Goal: Information Seeking & Learning: Learn about a topic

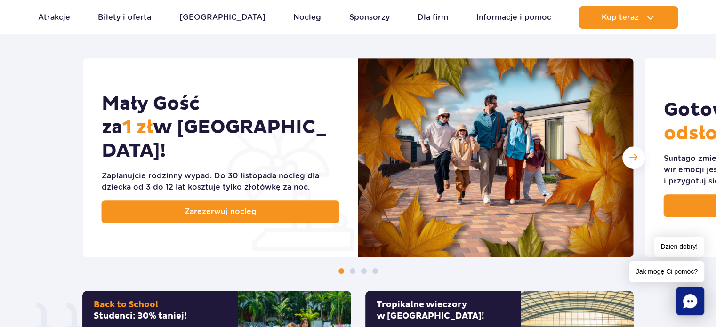
scroll to position [518, 0]
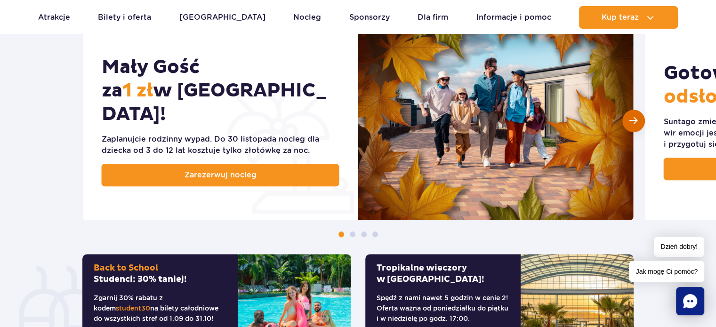
click at [626, 124] on div "Następny slajd" at bounding box center [634, 121] width 23 height 23
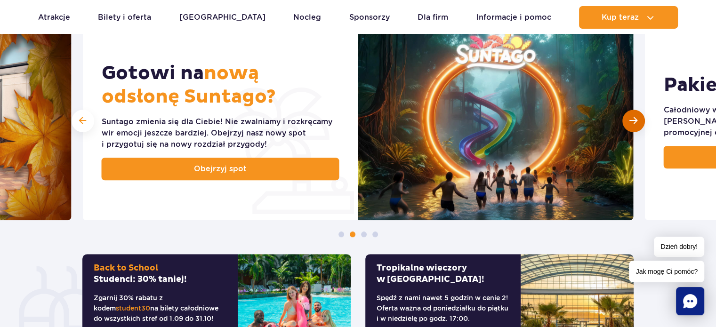
click at [631, 122] on span "Następny slajd" at bounding box center [634, 120] width 8 height 9
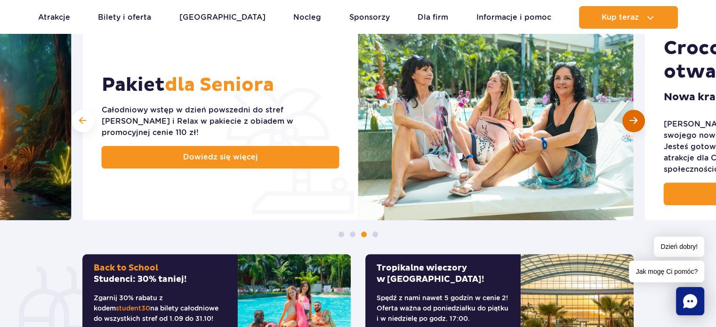
click at [633, 122] on span "Następny slajd" at bounding box center [634, 120] width 8 height 9
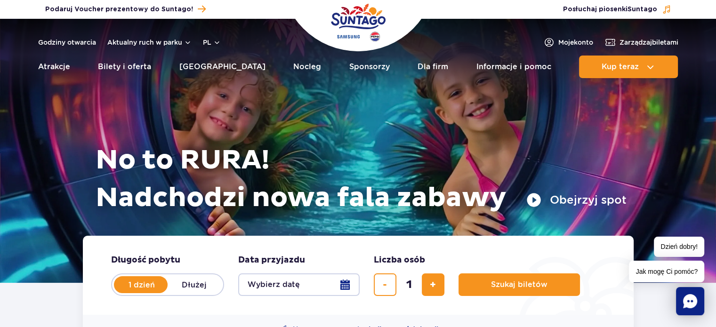
scroll to position [0, 0]
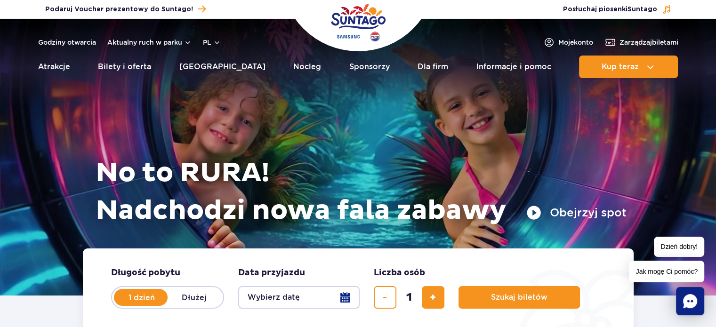
drag, startPoint x: 664, startPoint y: 164, endPoint x: 512, endPoint y: 70, distance: 177.9
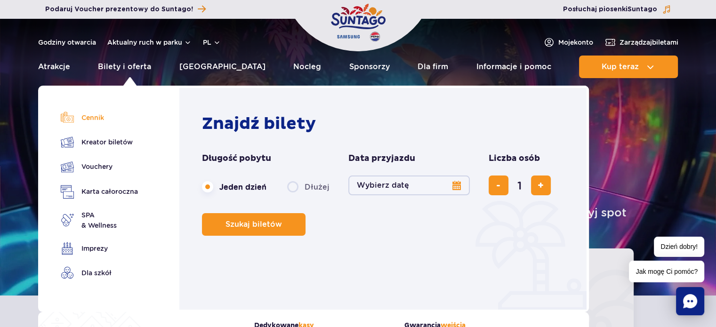
click at [96, 122] on link "Cennik" at bounding box center [99, 117] width 77 height 13
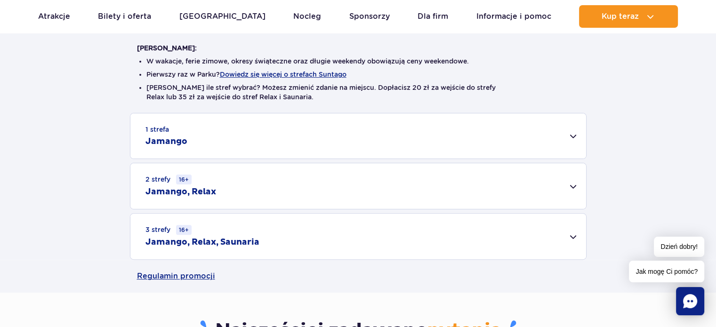
scroll to position [214, 0]
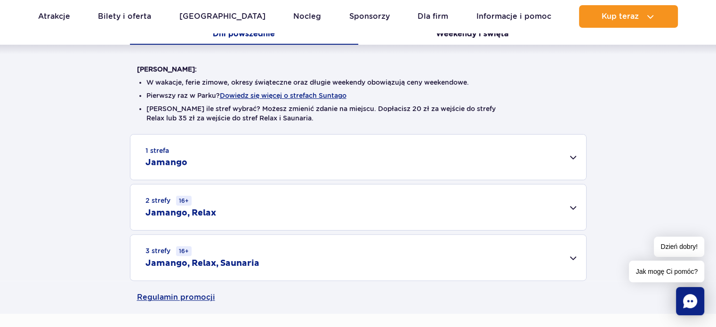
drag, startPoint x: 110, startPoint y: 232, endPoint x: 124, endPoint y: 211, distance: 25.5
click at [578, 211] on div "2 strefy 16+ Jamango, Relax" at bounding box center [358, 208] width 456 height 46
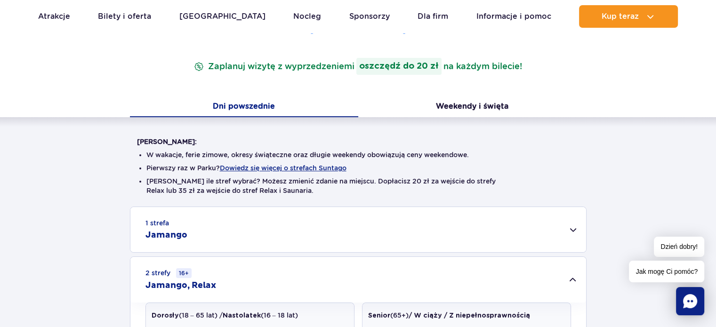
scroll to position [37, 0]
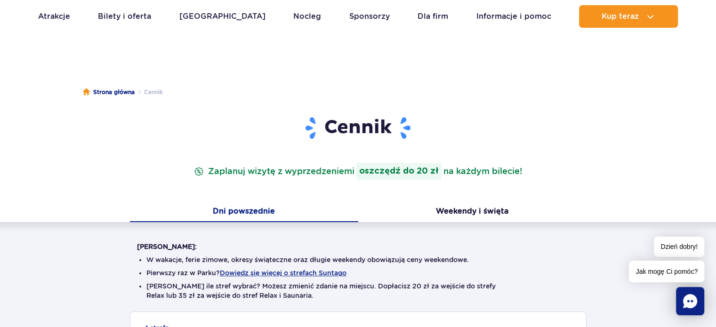
drag, startPoint x: 642, startPoint y: 188, endPoint x: 380, endPoint y: 55, distance: 294.5
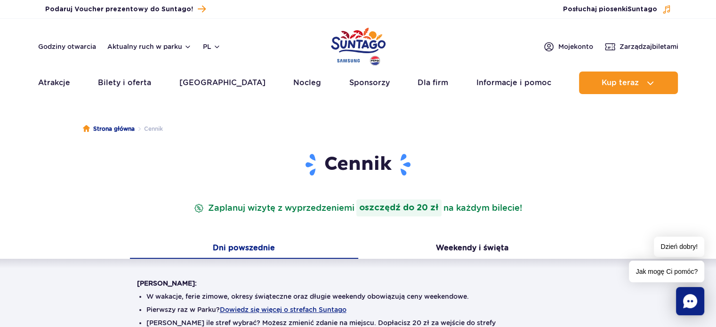
click at [363, 44] on img "Park of Poland" at bounding box center [358, 46] width 55 height 43
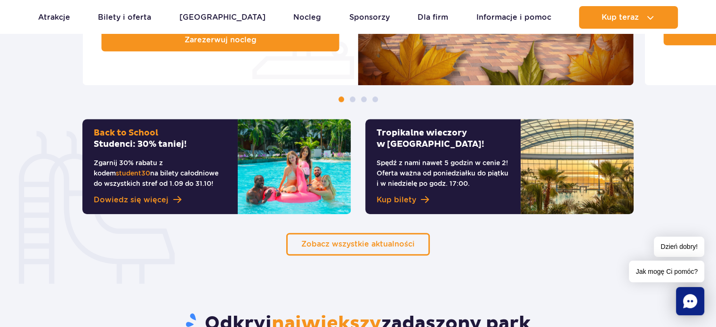
scroll to position [364, 0]
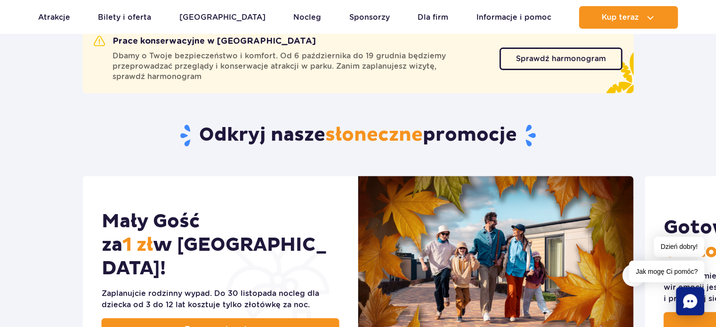
drag, startPoint x: 553, startPoint y: 184, endPoint x: 467, endPoint y: 40, distance: 167.1
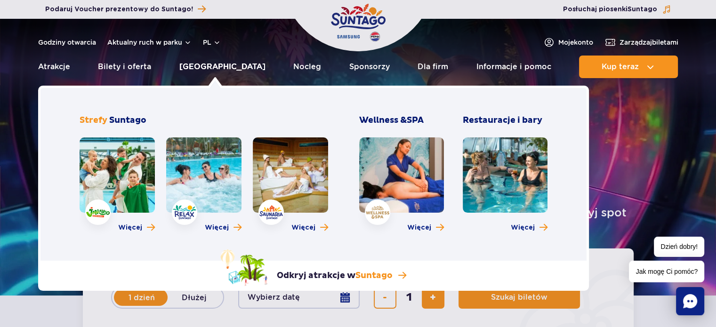
click at [204, 72] on link "[GEOGRAPHIC_DATA]" at bounding box center [222, 67] width 86 height 23
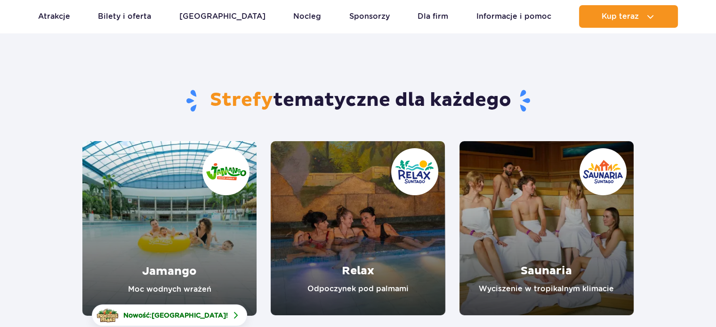
scroll to position [141, 0]
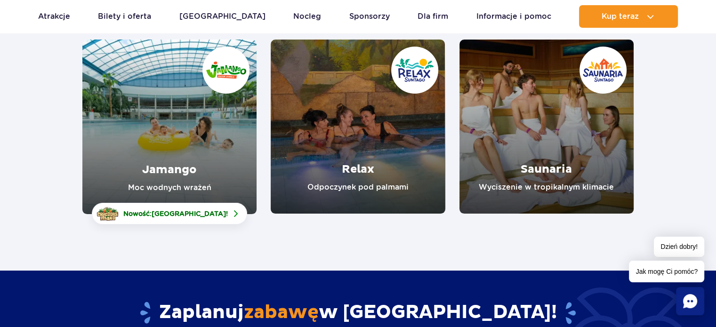
click at [430, 140] on link "Relax" at bounding box center [358, 127] width 174 height 174
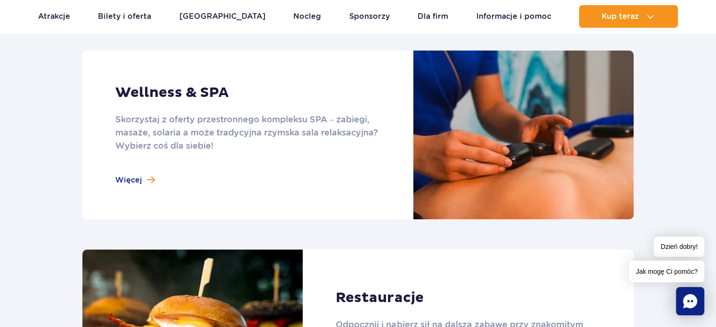
scroll to position [801, 0]
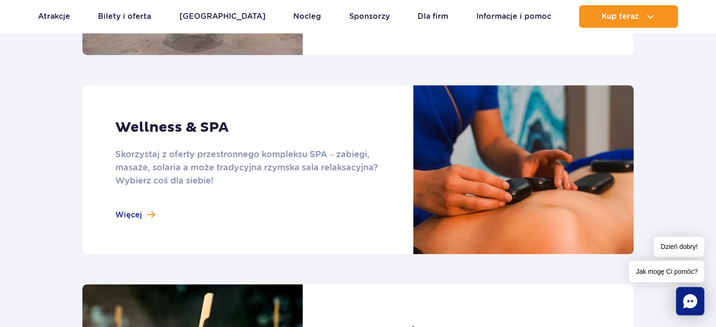
click at [343, 218] on link at bounding box center [358, 169] width 552 height 169
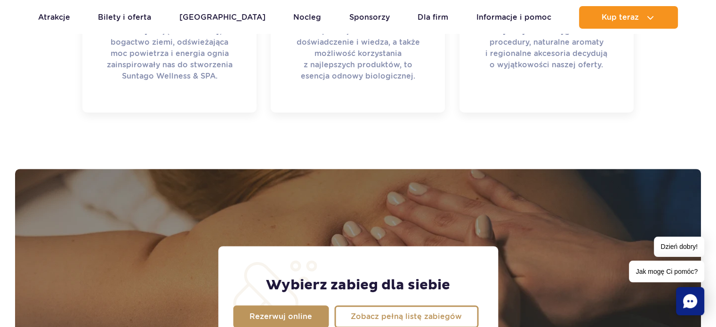
scroll to position [471, 0]
